Goal: Navigation & Orientation: Find specific page/section

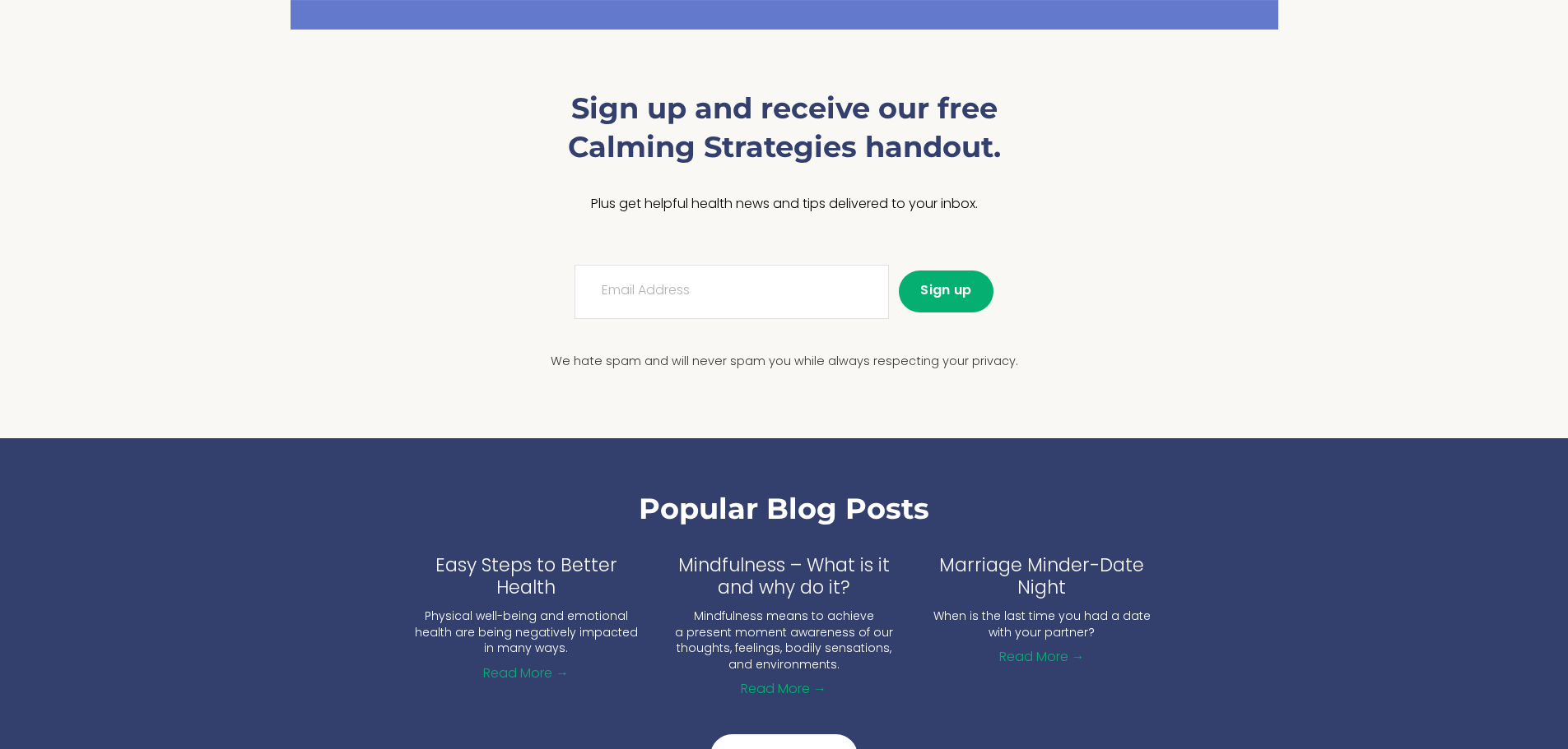
scroll to position [1782, 0]
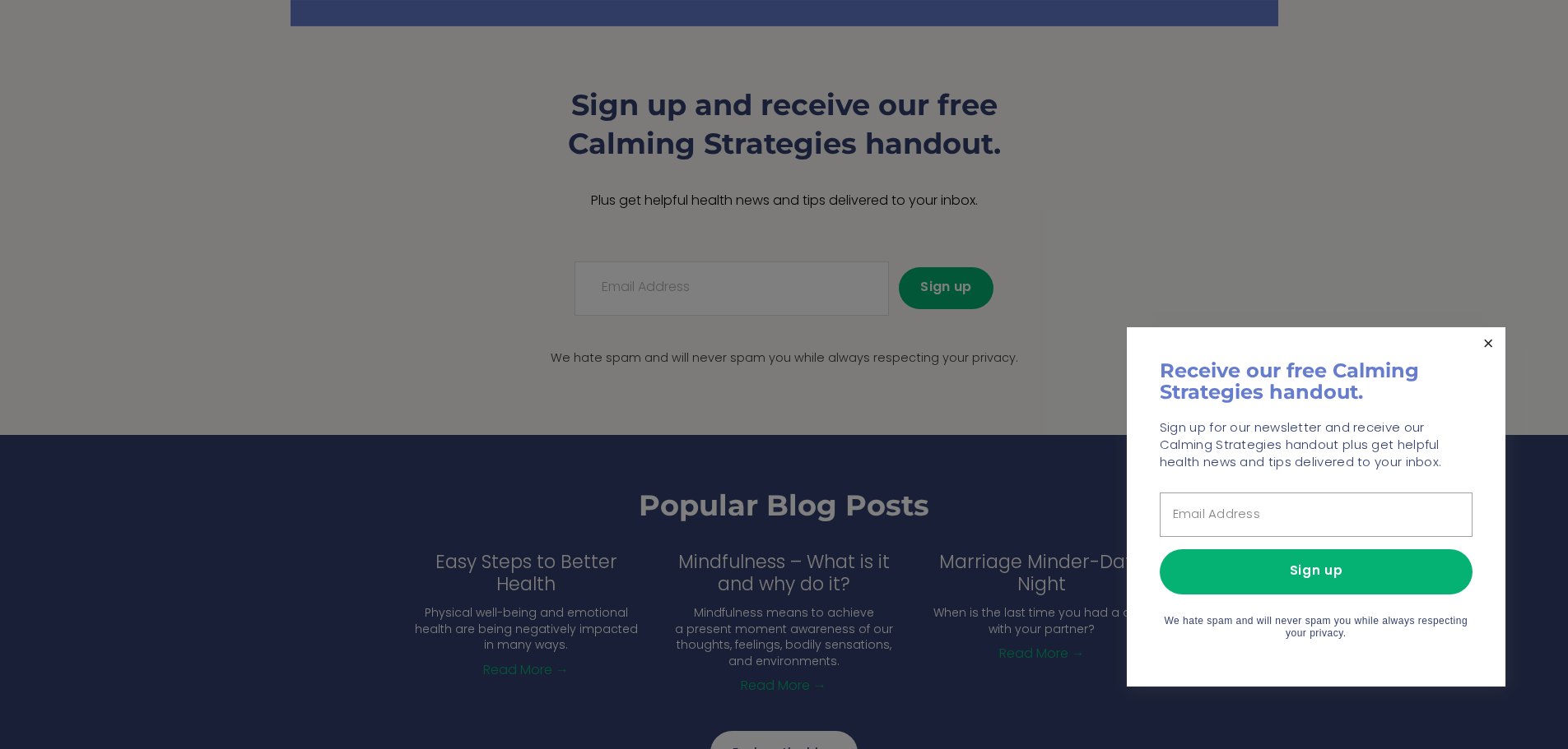
click at [1486, 345] on link "Close" at bounding box center [1488, 344] width 29 height 29
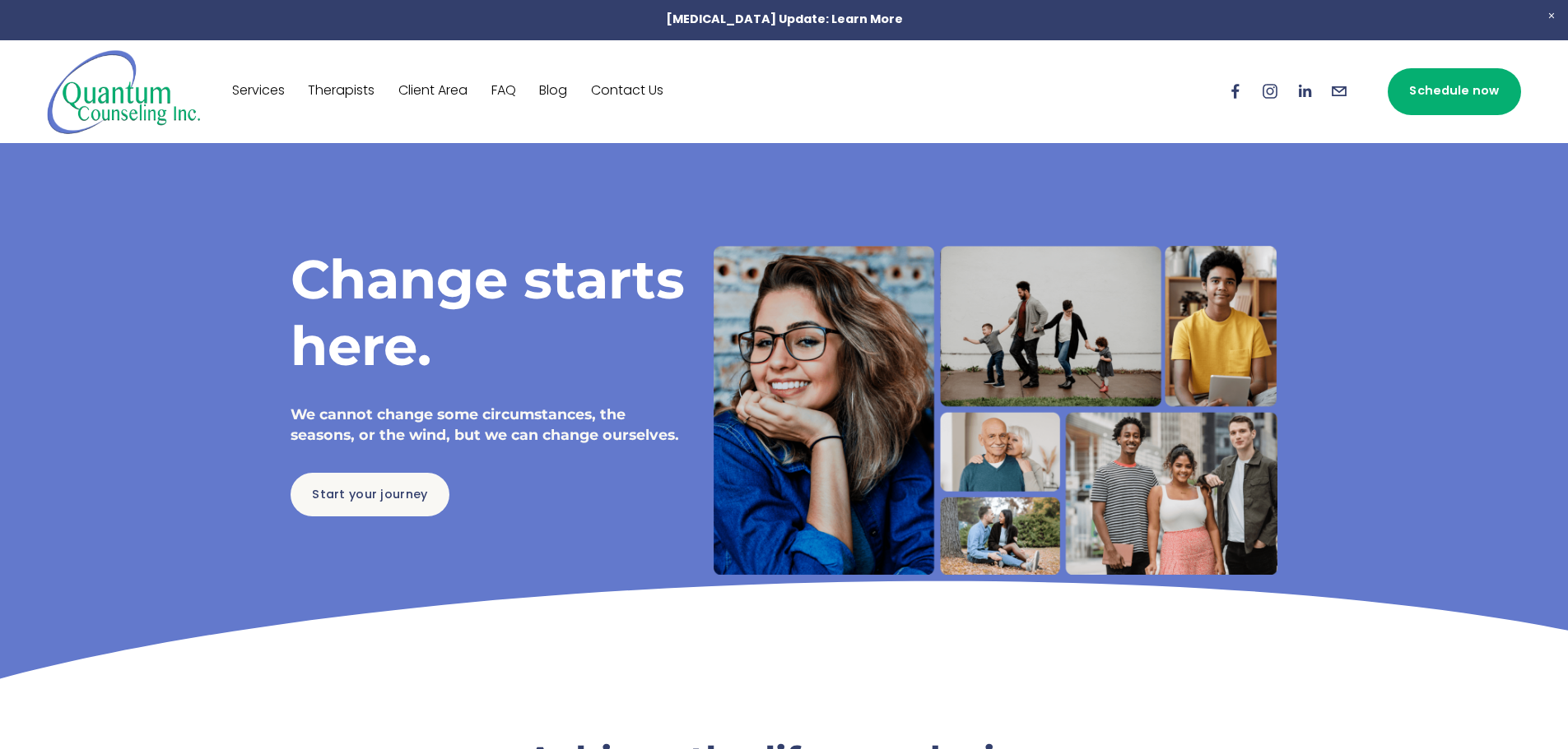
scroll to position [0, 0]
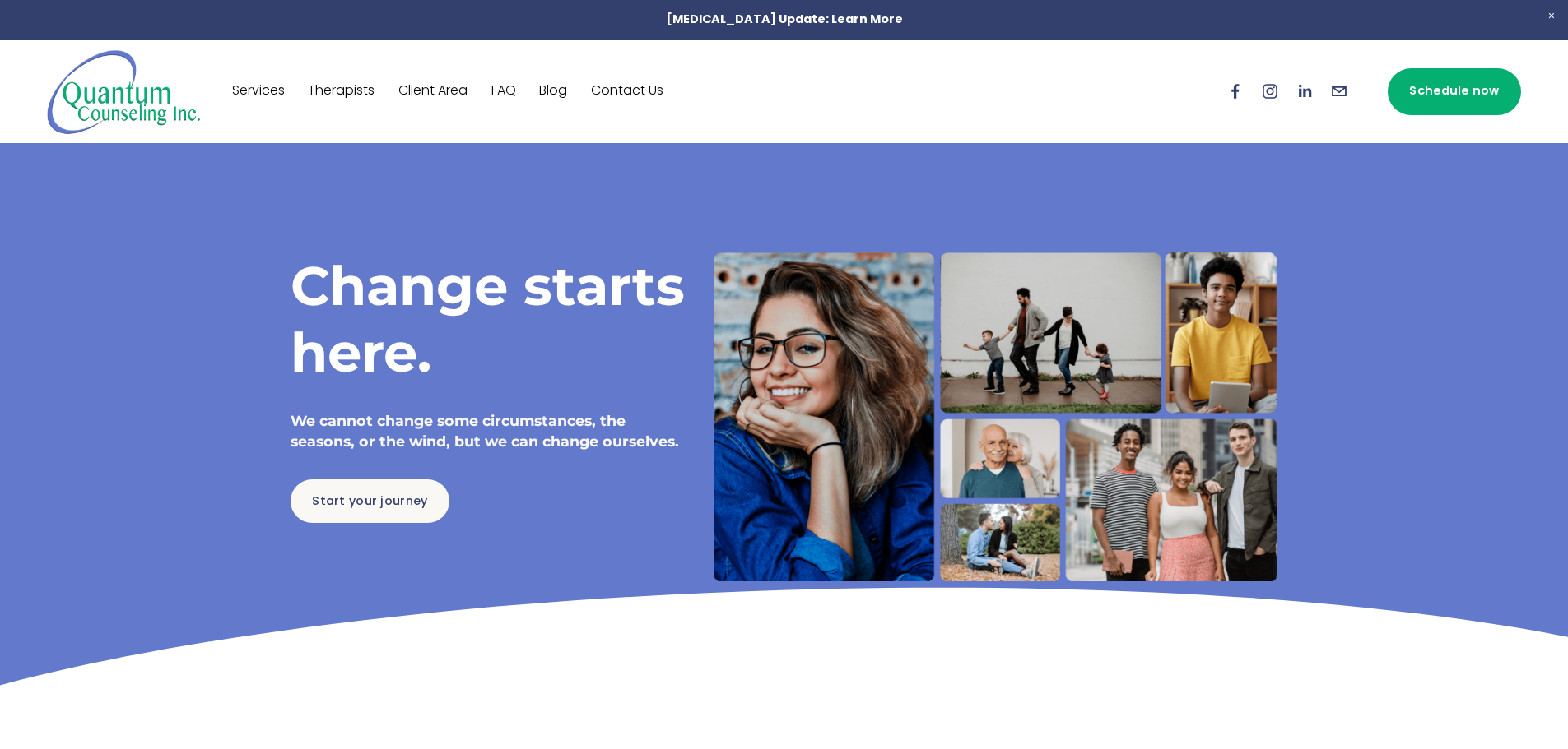
click at [1547, 14] on span "Close Announcement" at bounding box center [1550, 16] width 33 height 33
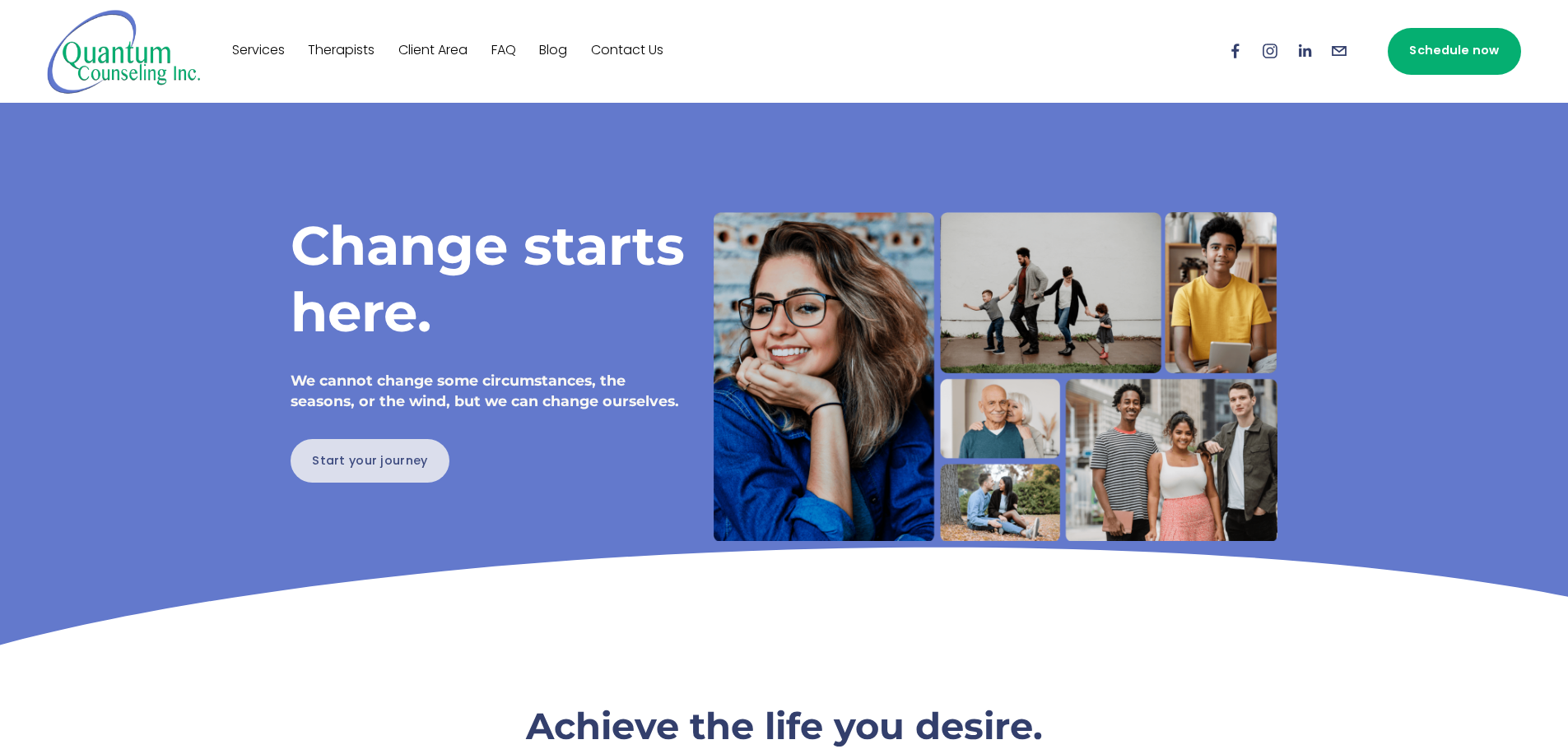
click at [358, 476] on link "Start your journey" at bounding box center [370, 461] width 160 height 44
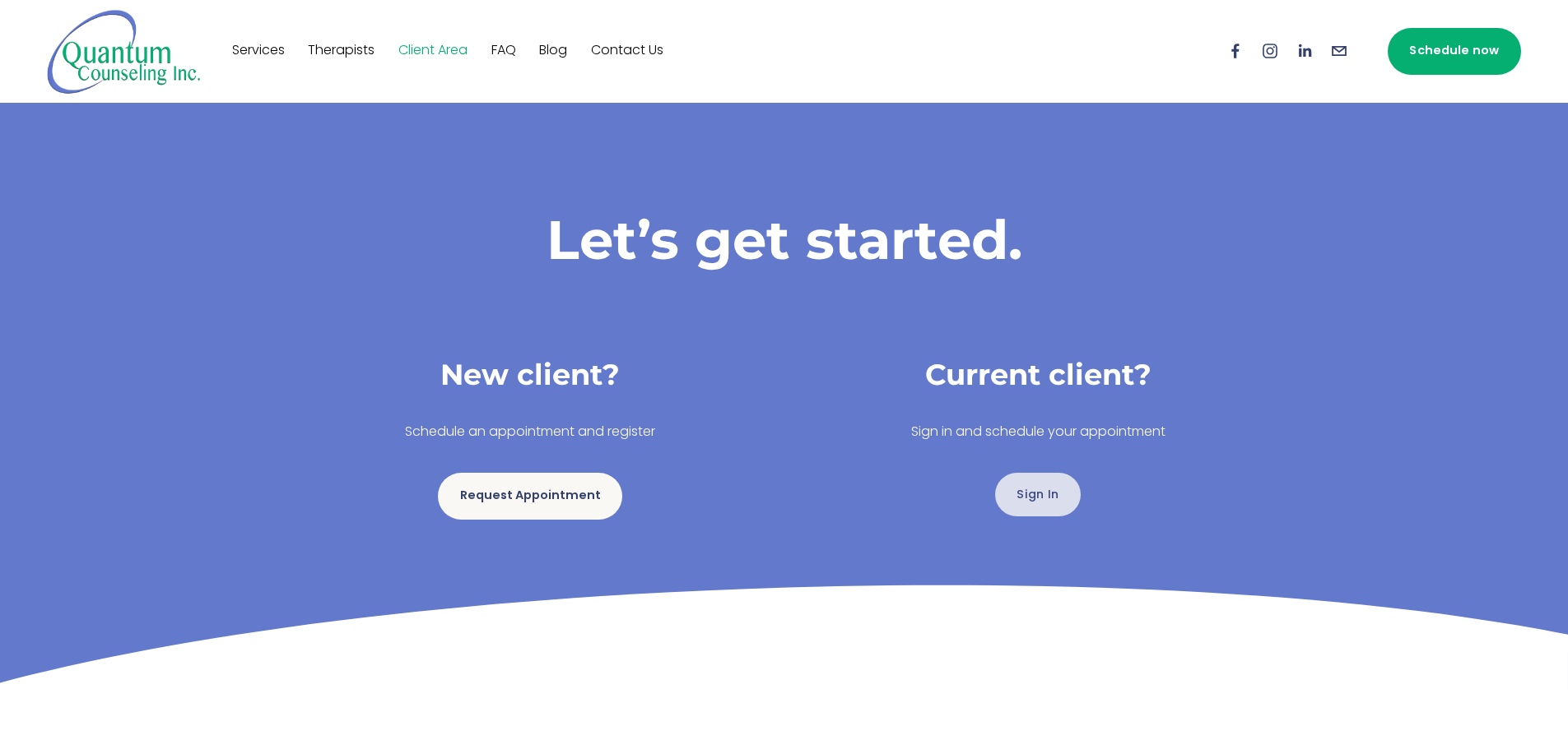
click at [1008, 490] on link "Sign In" at bounding box center [1037, 495] width 85 height 44
